Goal: Information Seeking & Learning: Learn about a topic

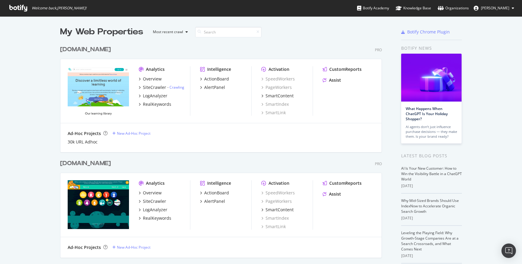
scroll to position [264, 522]
click at [406, 10] on div "Knowledge Base" at bounding box center [412, 8] width 35 height 6
